Goal: Transaction & Acquisition: Purchase product/service

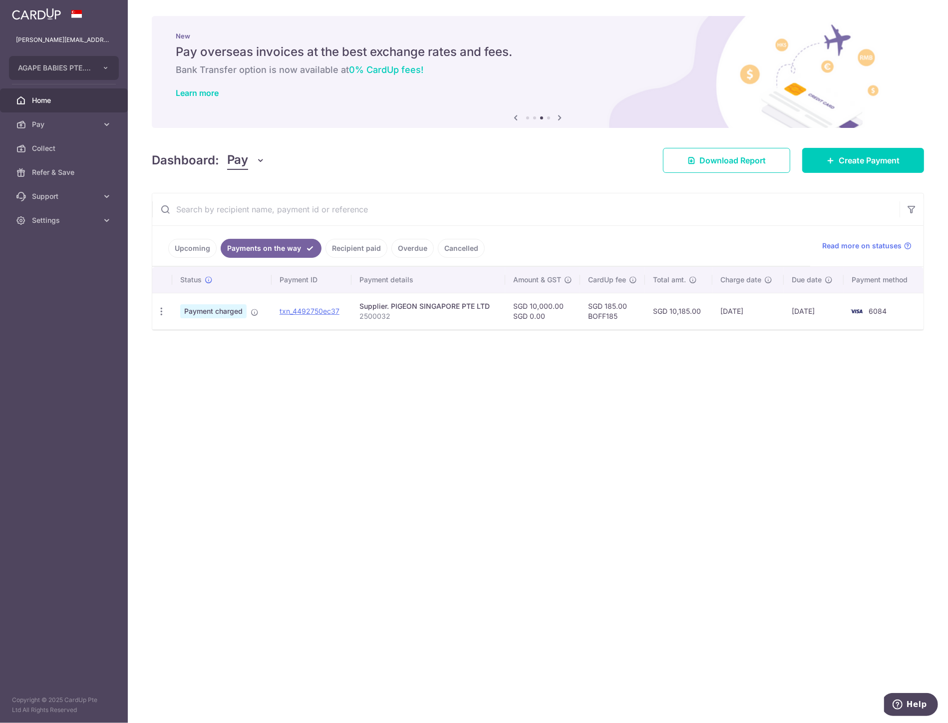
click at [592, 317] on td "SGD 185.00 BOFF185" at bounding box center [612, 311] width 65 height 36
copy td "BOFF185"
click at [875, 152] on link "Create Payment" at bounding box center [864, 160] width 122 height 25
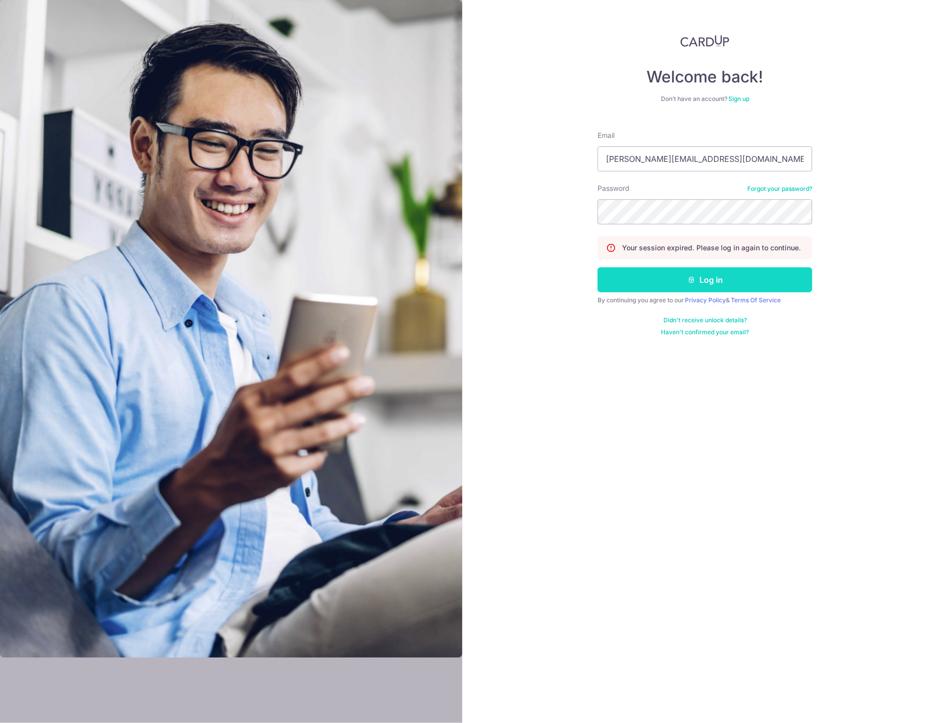
click at [730, 285] on button "Log in" at bounding box center [705, 279] width 215 height 25
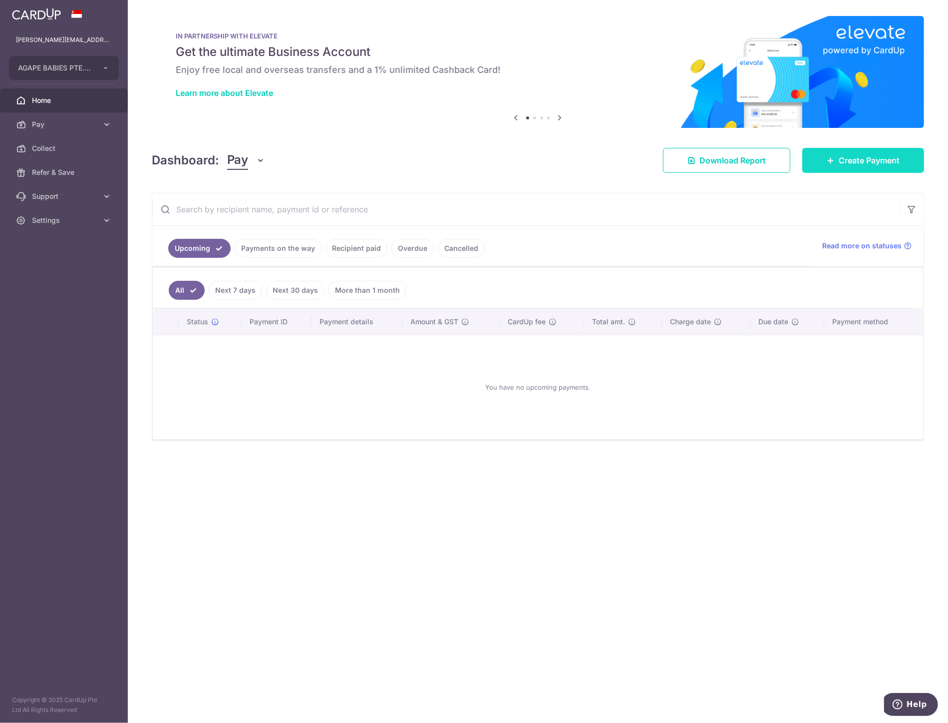
click at [864, 158] on span "Create Payment" at bounding box center [869, 160] width 61 height 12
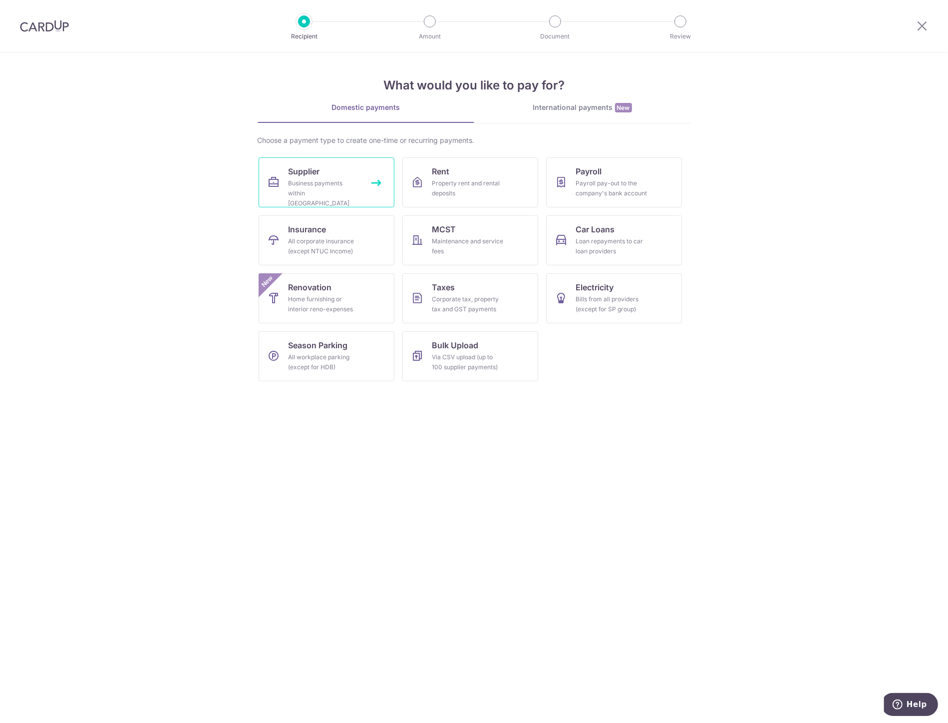
click at [327, 199] on link "Supplier Business payments within Singapore" at bounding box center [327, 182] width 136 height 50
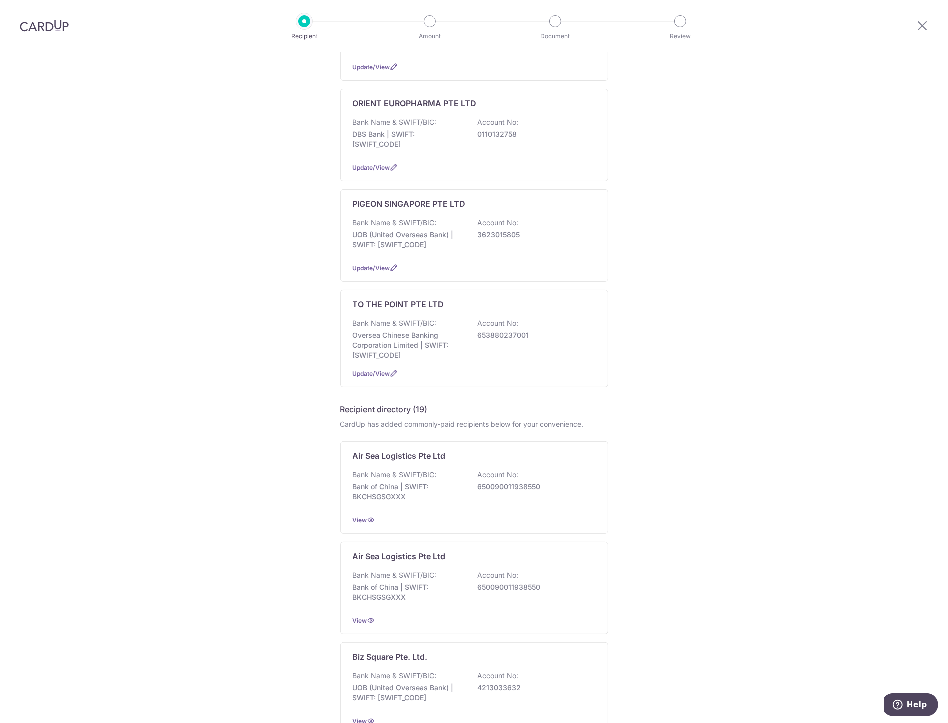
scroll to position [333, 0]
click at [467, 220] on div "Bank Name & SWIFT/BIC: UOB (United Overseas Bank) | SWIFT: [SWIFT_CODE] Account…" at bounding box center [474, 235] width 243 height 37
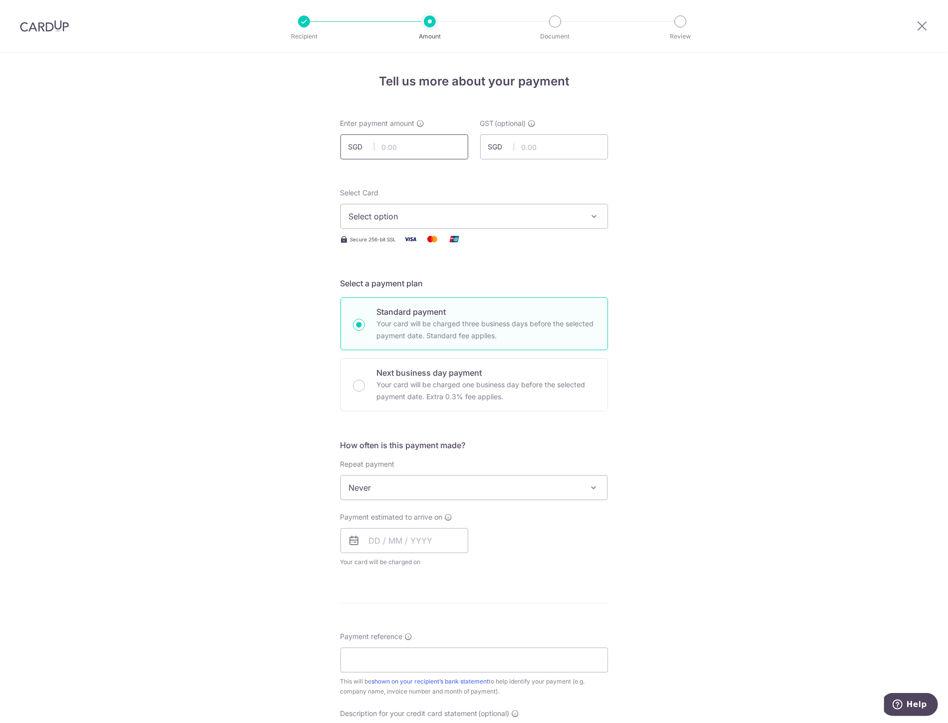
click at [430, 146] on input "text" at bounding box center [405, 146] width 128 height 25
click at [412, 155] on input "text" at bounding box center [405, 146] width 128 height 25
type input "6,000.00"
click at [713, 156] on div "Tell us more about your payment Enter payment amount SGD 6,000.00 6000.00 GST (…" at bounding box center [474, 537] width 948 height 970
click at [458, 218] on span "Select option" at bounding box center [465, 216] width 233 height 12
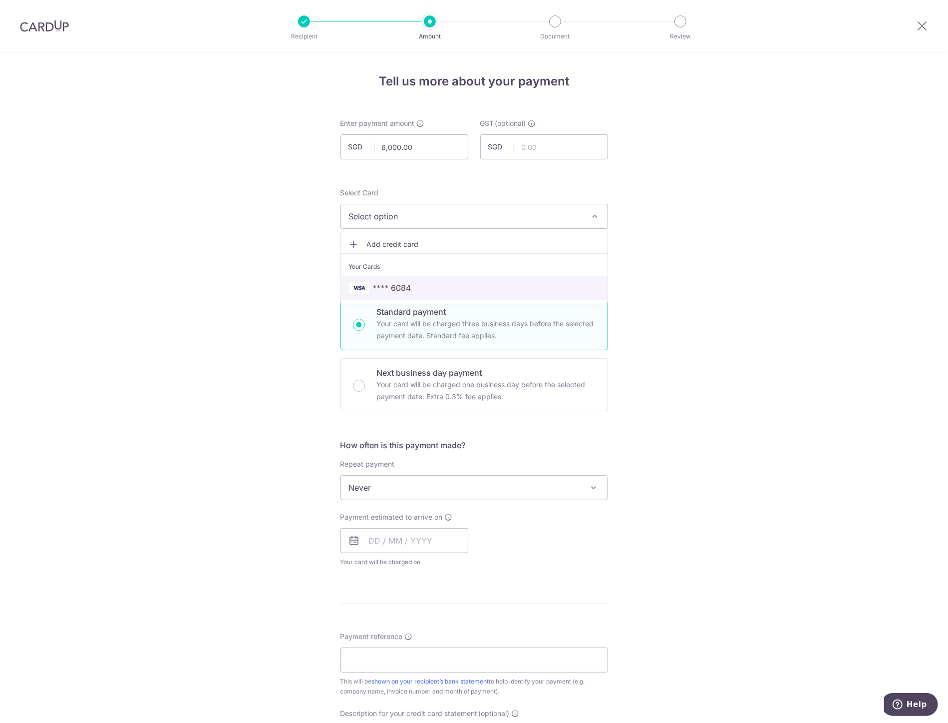
click at [422, 287] on span "**** 6084" at bounding box center [474, 288] width 251 height 12
click at [415, 541] on input "text" at bounding box center [405, 540] width 128 height 25
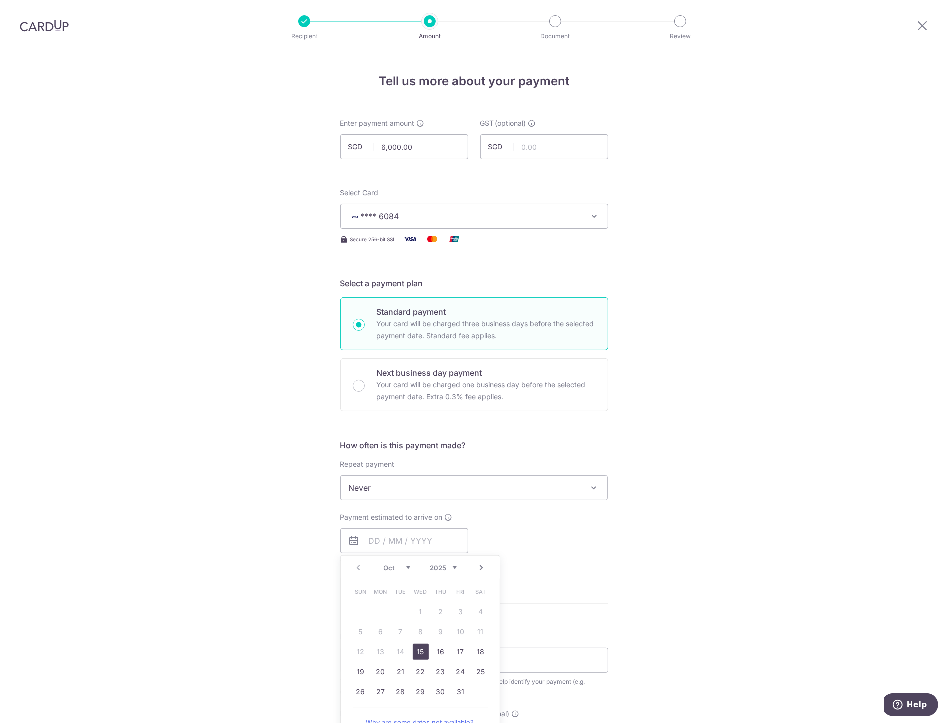
click at [415, 649] on link "15" at bounding box center [421, 651] width 16 height 16
type input "15/10/2025"
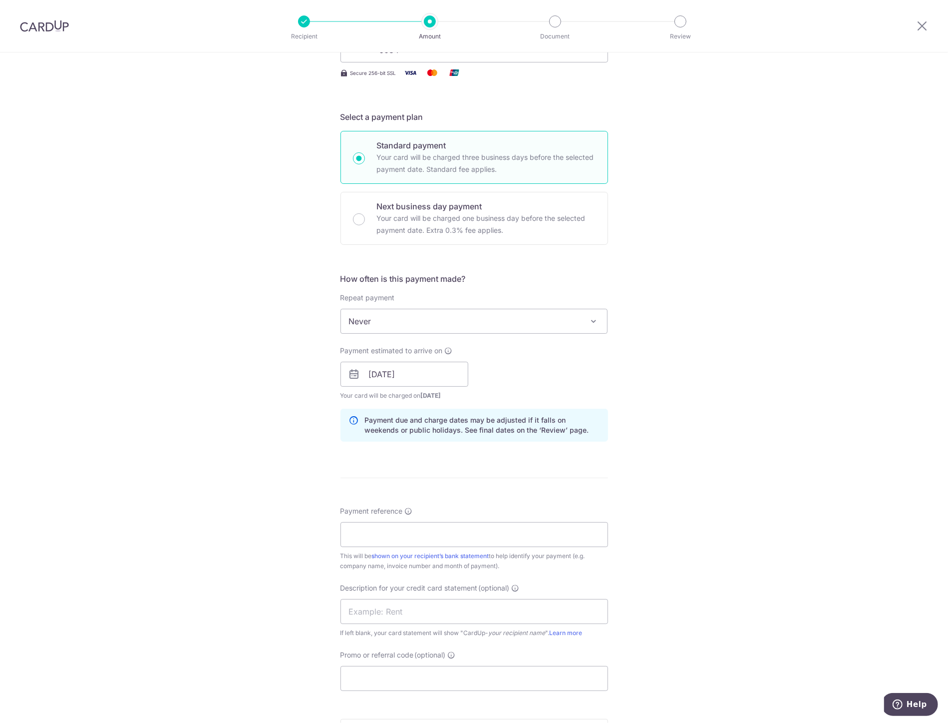
scroll to position [222, 0]
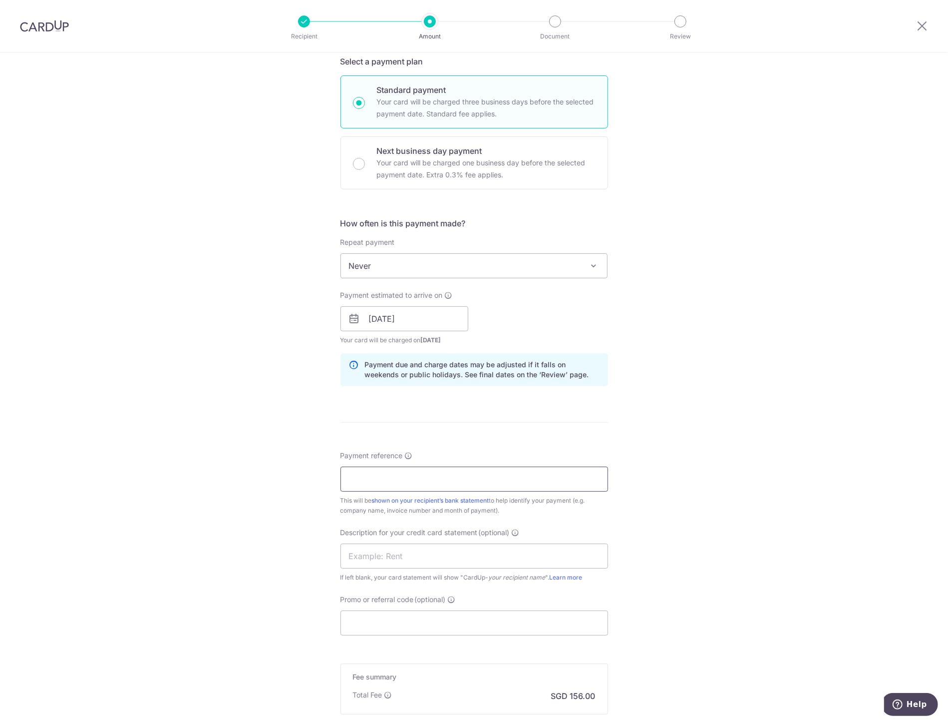
click at [409, 476] on input "Payment reference" at bounding box center [475, 478] width 268 height 25
click at [367, 621] on input "Promo or referral code (optional)" at bounding box center [475, 622] width 268 height 25
paste input "BOFF185"
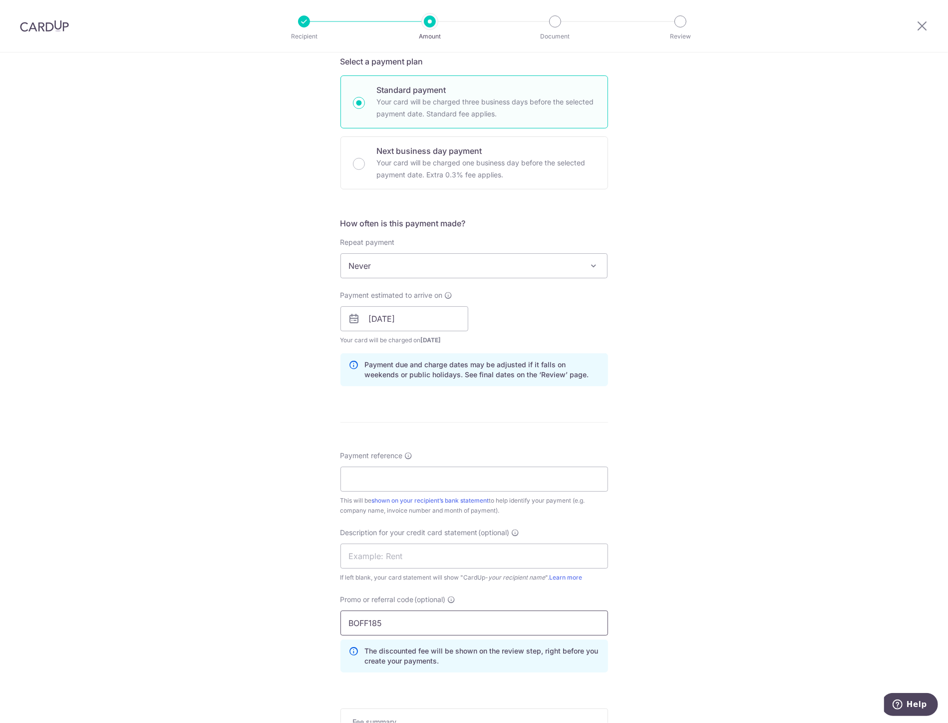
type input "BOFF185"
click at [348, 467] on input "Payment reference" at bounding box center [475, 478] width 268 height 25
paste input "2500033"
type input "2500033"
click at [367, 557] on input "text" at bounding box center [475, 555] width 268 height 25
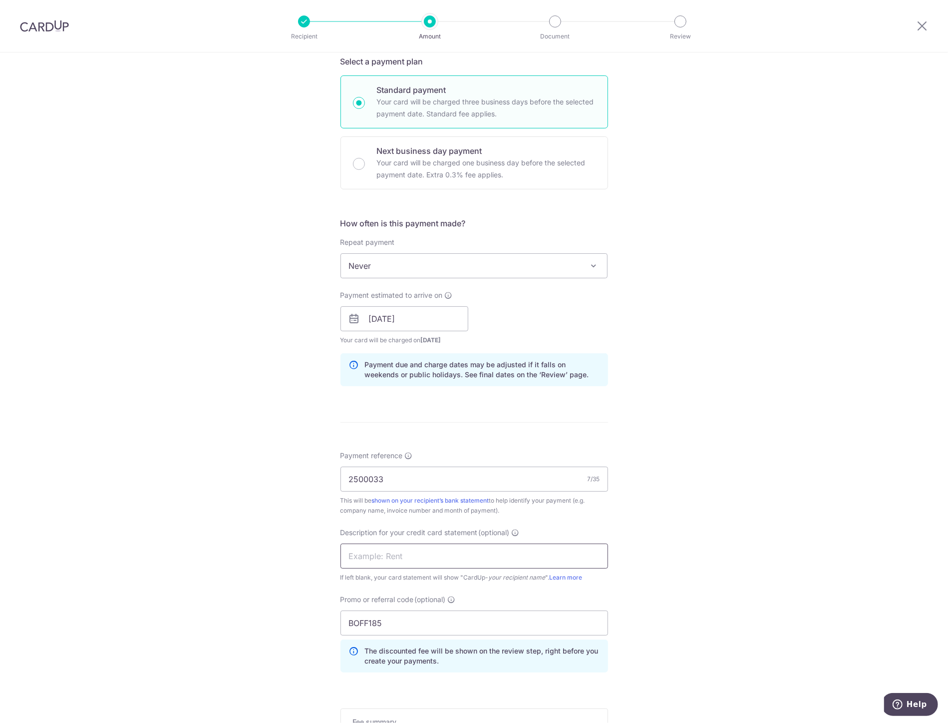
paste input "2500033"
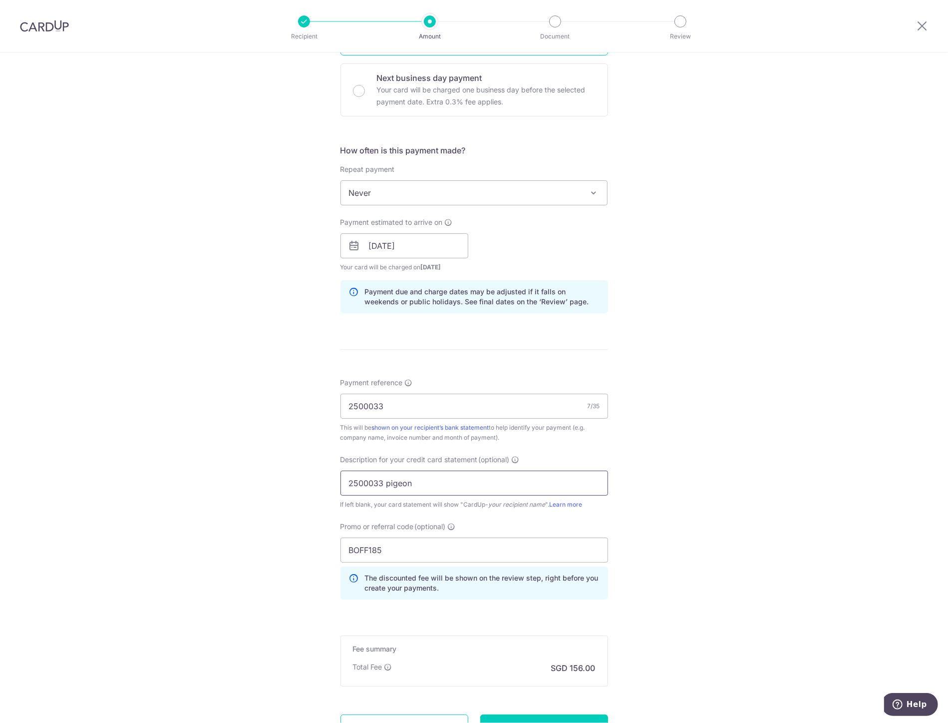
scroll to position [384, 0]
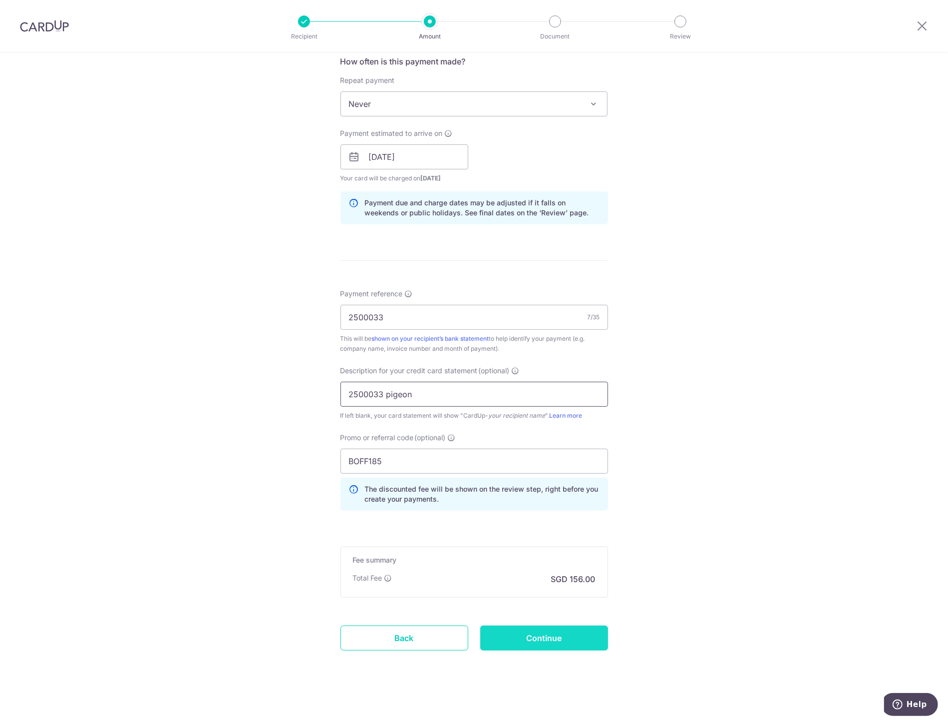
type input "2500033 pigeon"
click at [553, 647] on input "Continue" at bounding box center [544, 637] width 128 height 25
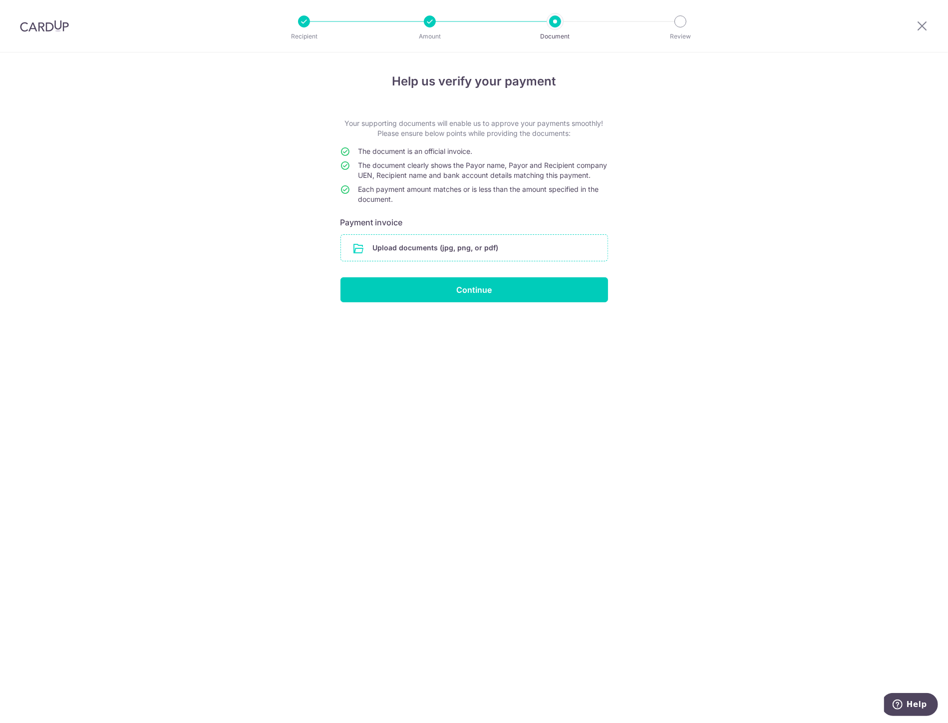
click at [482, 246] on input "file" at bounding box center [474, 248] width 267 height 26
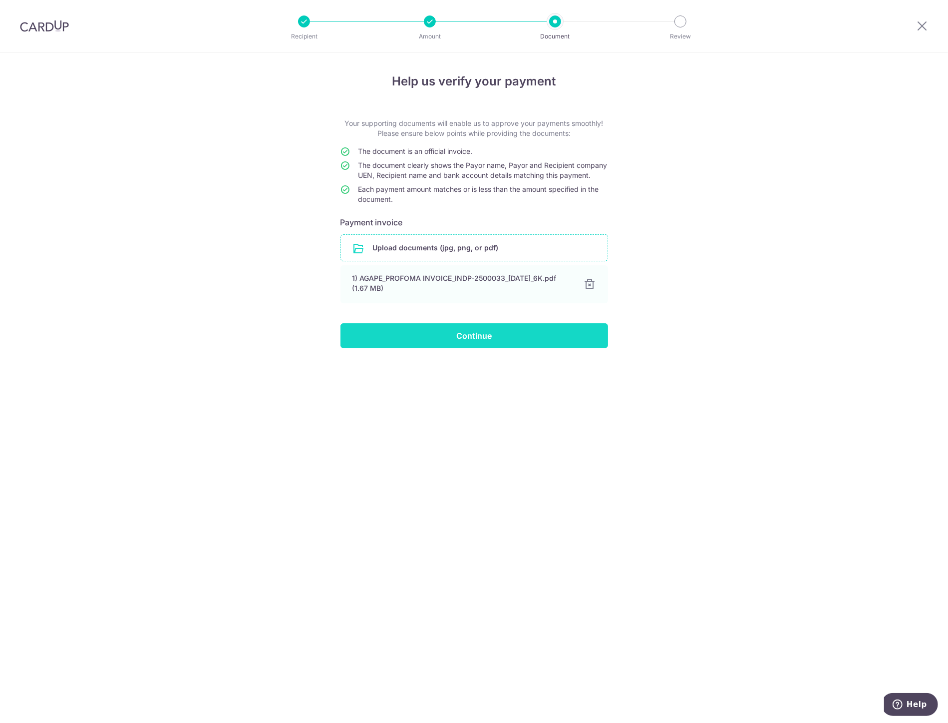
click at [494, 348] on input "Continue" at bounding box center [475, 335] width 268 height 25
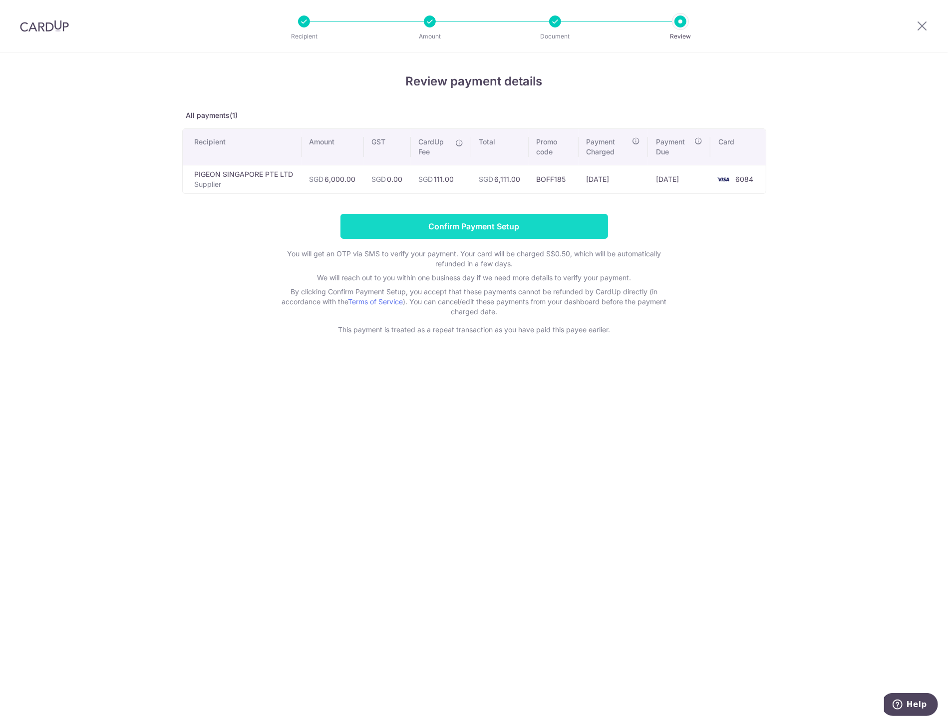
click at [499, 225] on input "Confirm Payment Setup" at bounding box center [475, 226] width 268 height 25
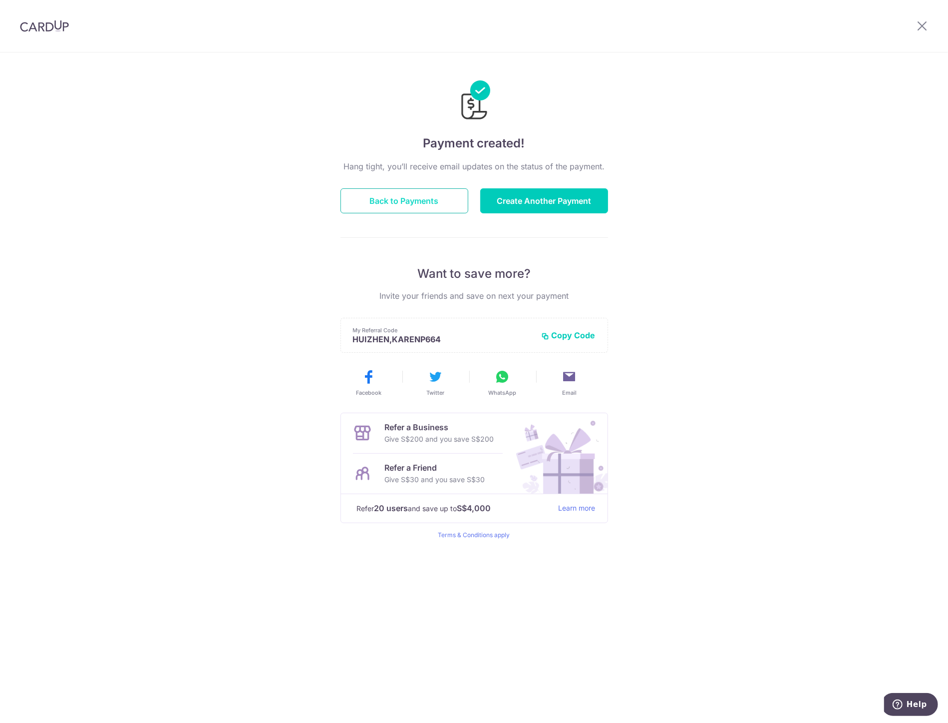
click at [434, 207] on button "Back to Payments" at bounding box center [405, 200] width 128 height 25
